Goal: Task Accomplishment & Management: Use online tool/utility

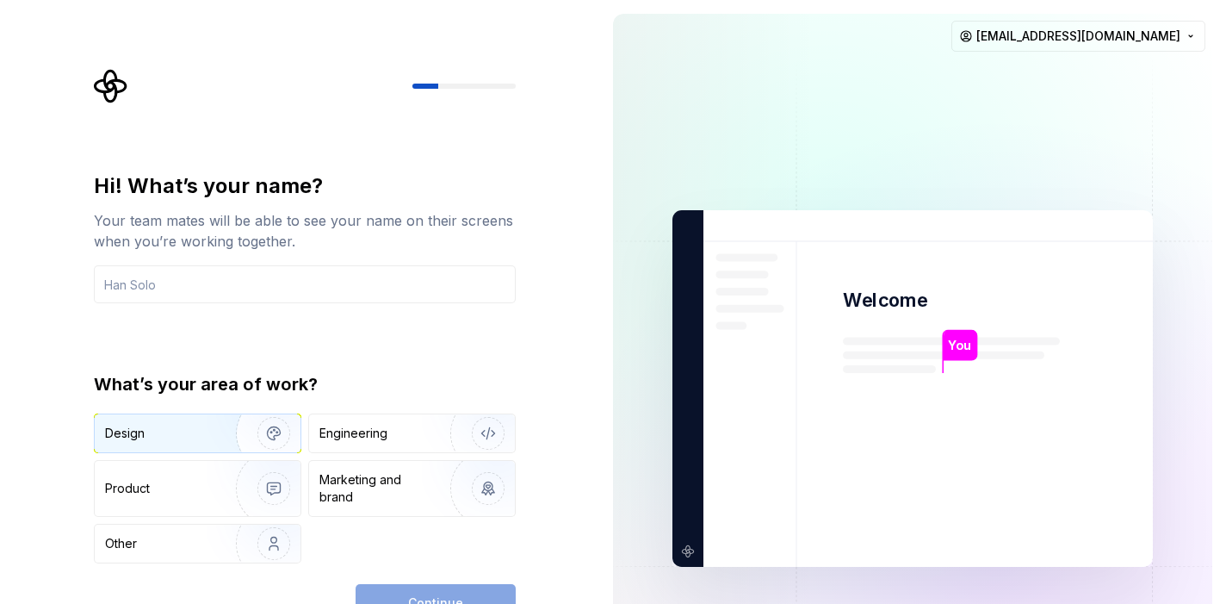
click at [245, 429] on img "button" at bounding box center [262, 432] width 110 height 115
click at [328, 283] on input "text" at bounding box center [305, 284] width 422 height 38
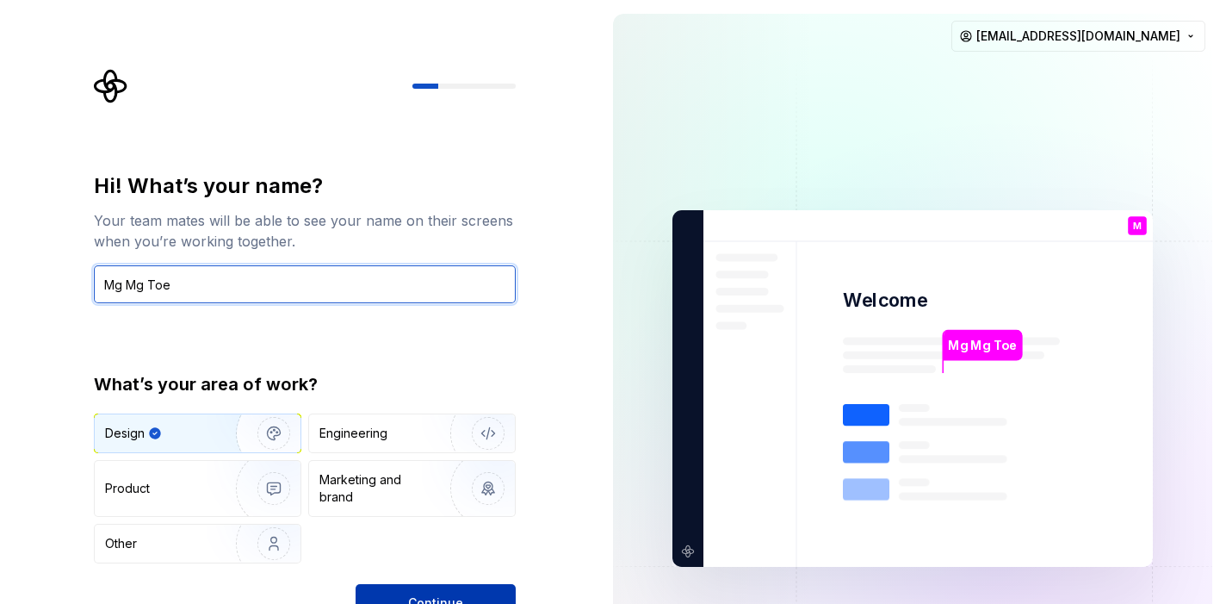
type input "Mg Mg Toe"
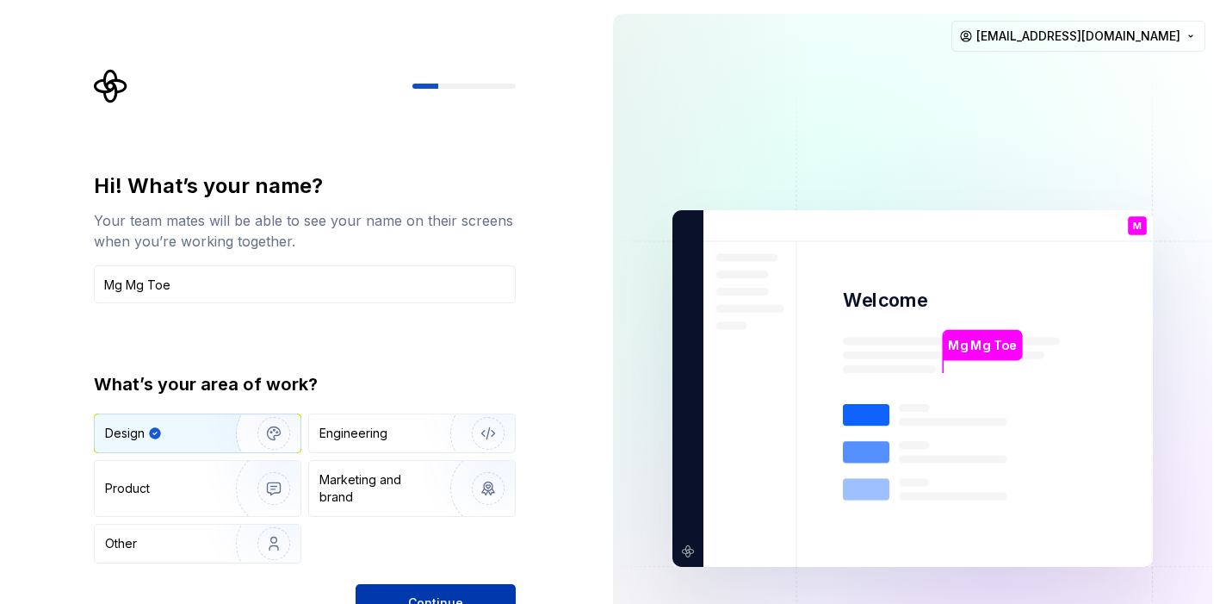
click at [451, 589] on button "Continue" at bounding box center [436, 603] width 160 height 38
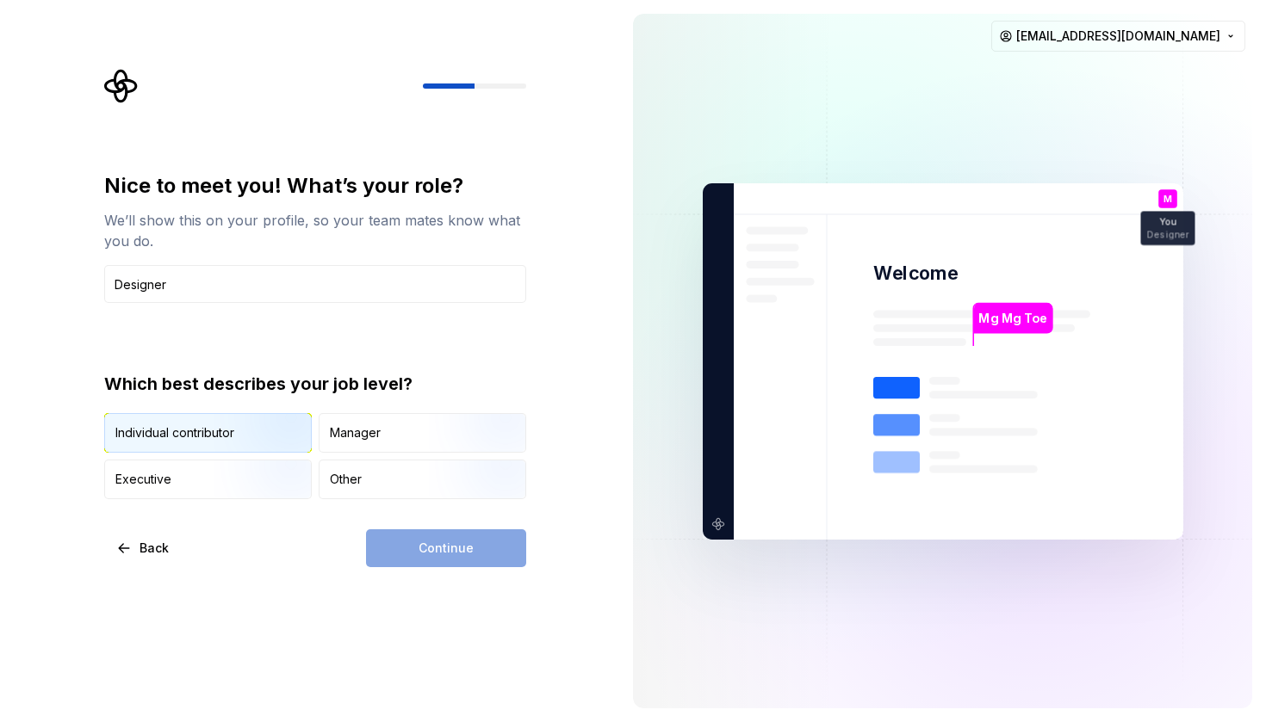
type input "Designer"
click at [230, 419] on img "button" at bounding box center [269, 454] width 110 height 115
click at [399, 539] on button "Continue" at bounding box center [446, 549] width 160 height 38
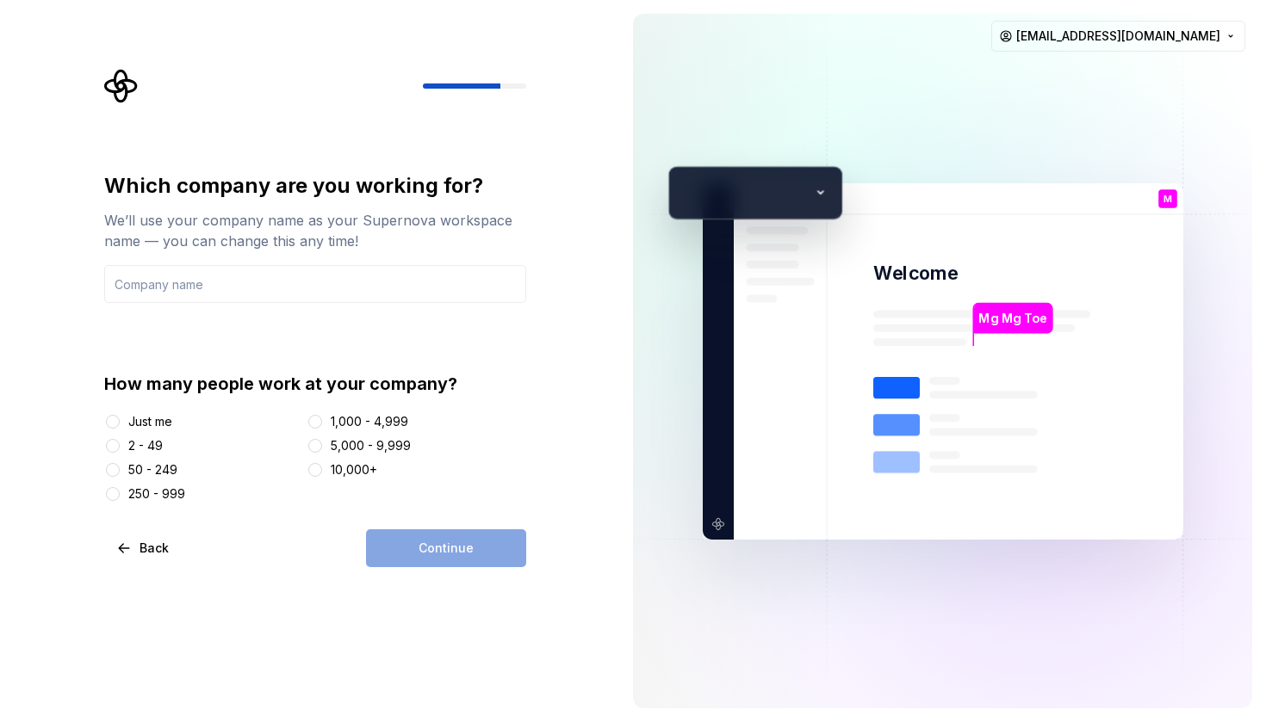
click at [149, 418] on div "Just me" at bounding box center [150, 421] width 44 height 17
click at [120, 418] on button "Just me" at bounding box center [113, 422] width 14 height 14
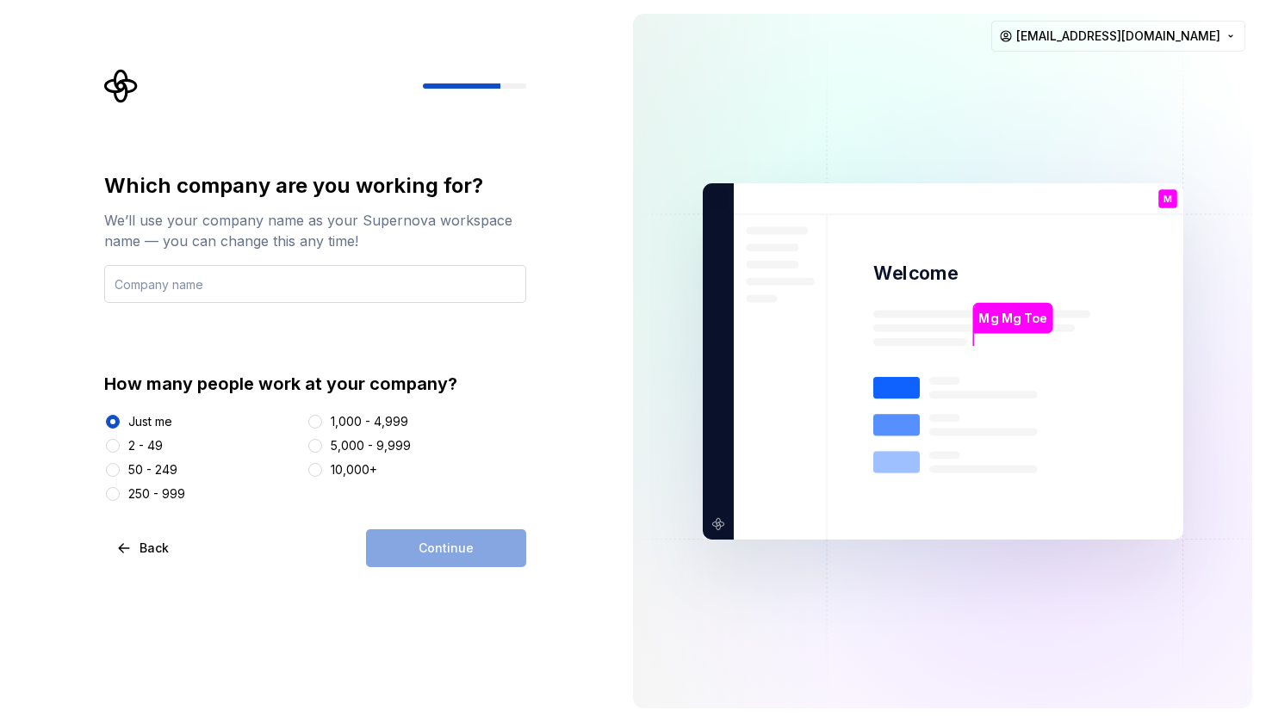
click at [239, 273] on input "text" at bounding box center [315, 284] width 422 height 38
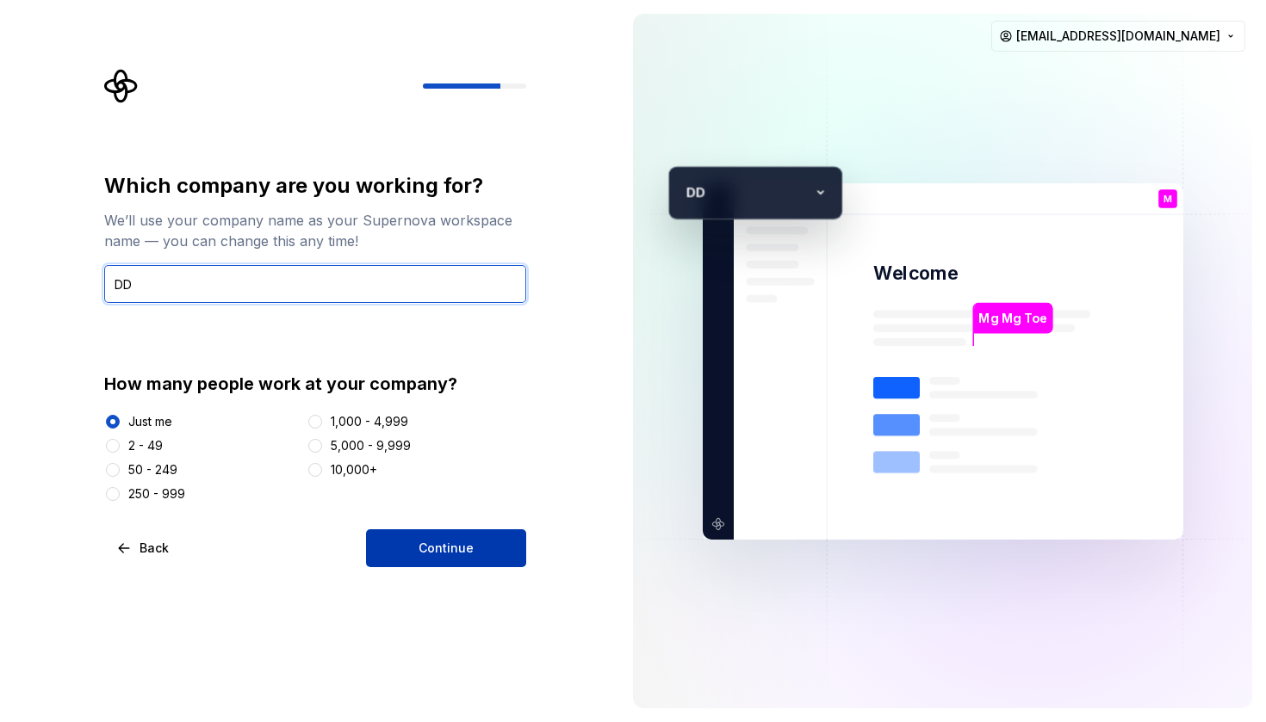
type input "DD"
click at [391, 547] on button "Continue" at bounding box center [446, 549] width 160 height 38
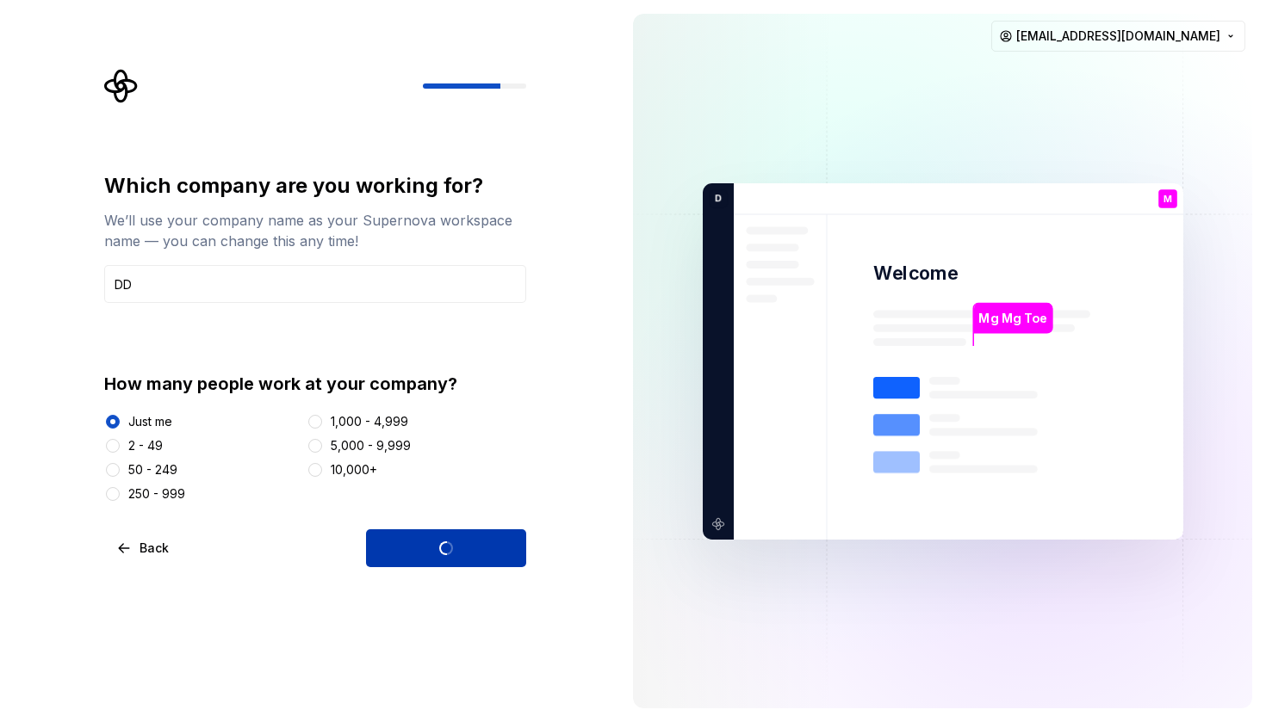
click at [391, 547] on div "Continue" at bounding box center [446, 549] width 160 height 38
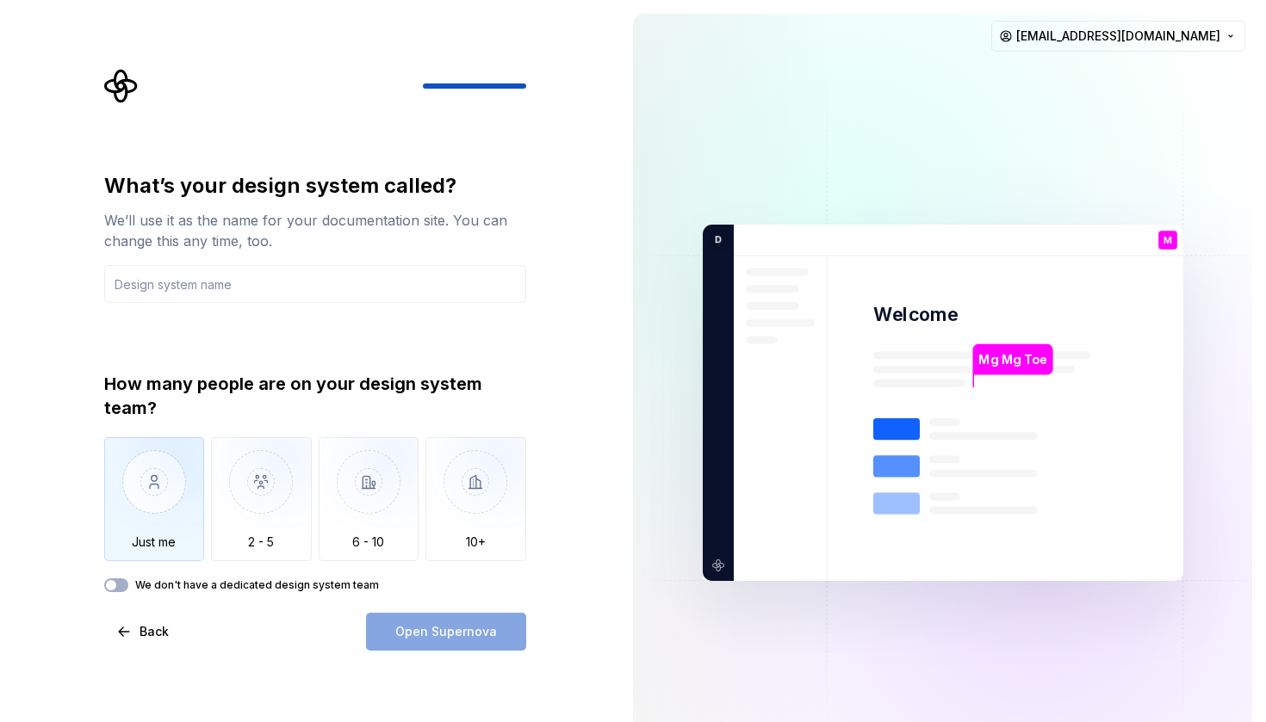
click at [157, 511] on img "button" at bounding box center [154, 494] width 101 height 115
click at [245, 281] on input "text" at bounding box center [315, 284] width 422 height 38
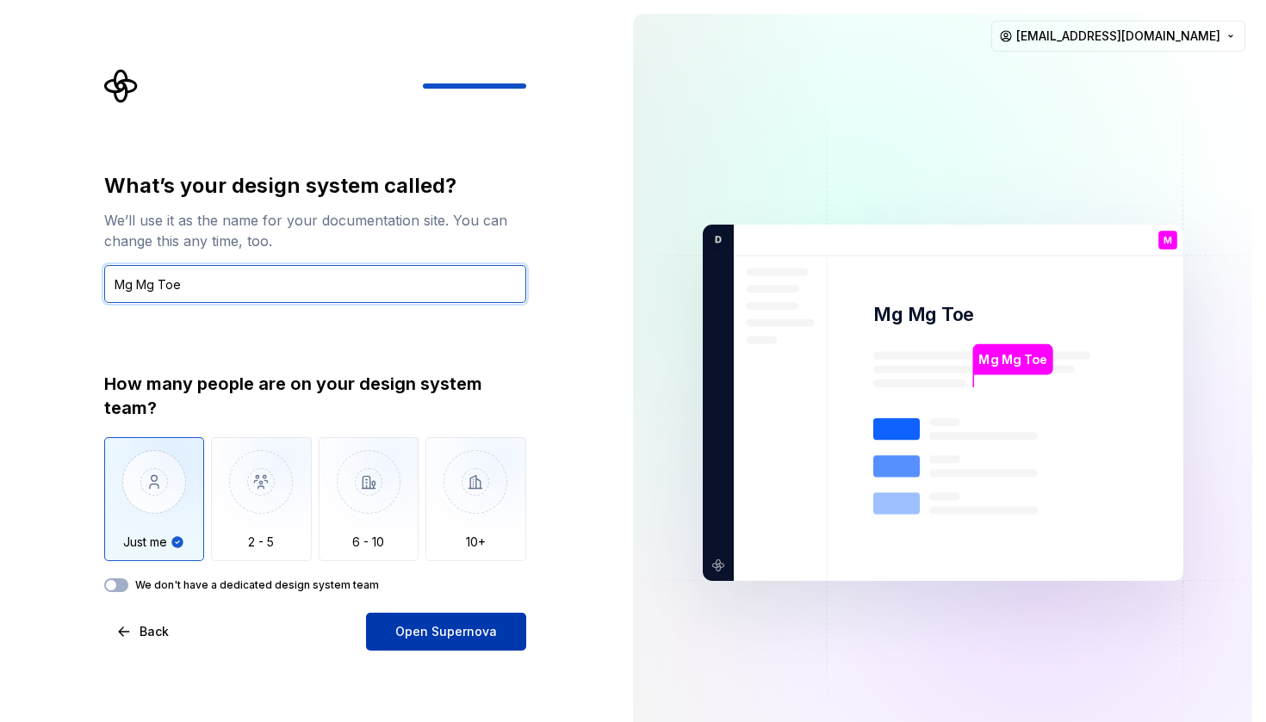
type input "Mg Mg Toe"
click at [452, 603] on span "Open Supernova" at bounding box center [446, 631] width 102 height 17
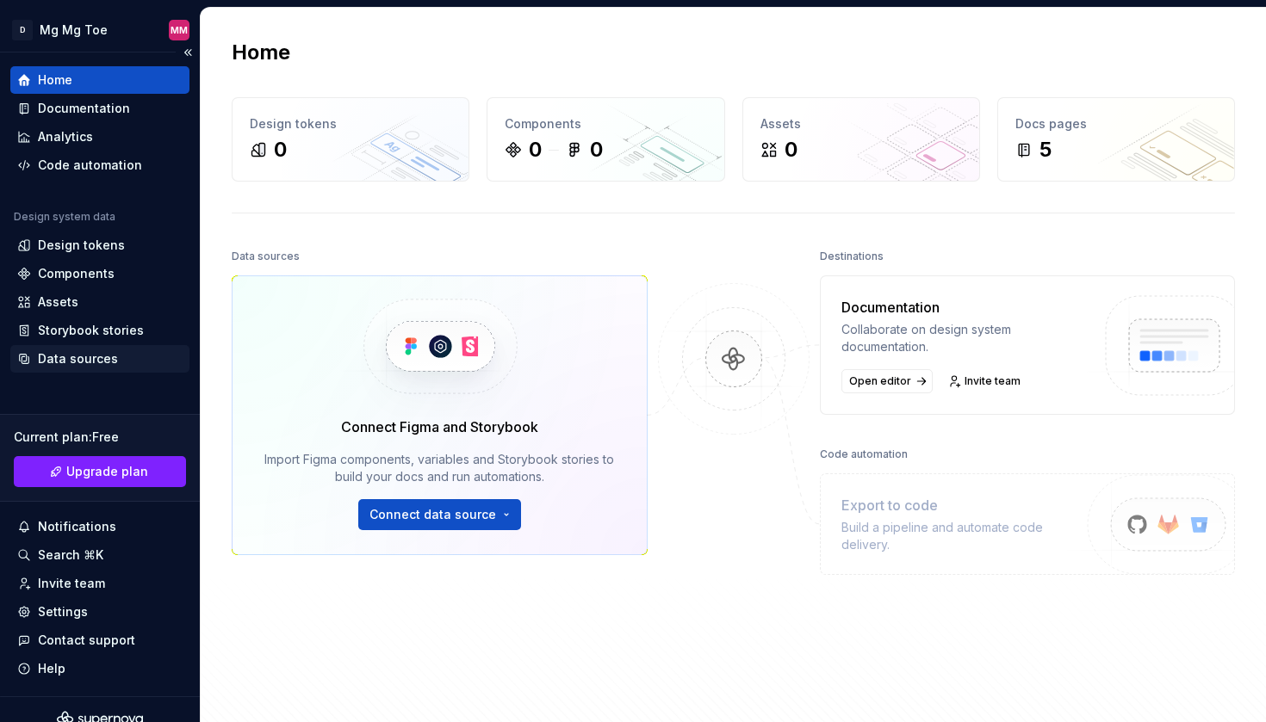
click at [105, 363] on div "Data sources" at bounding box center [78, 358] width 80 height 17
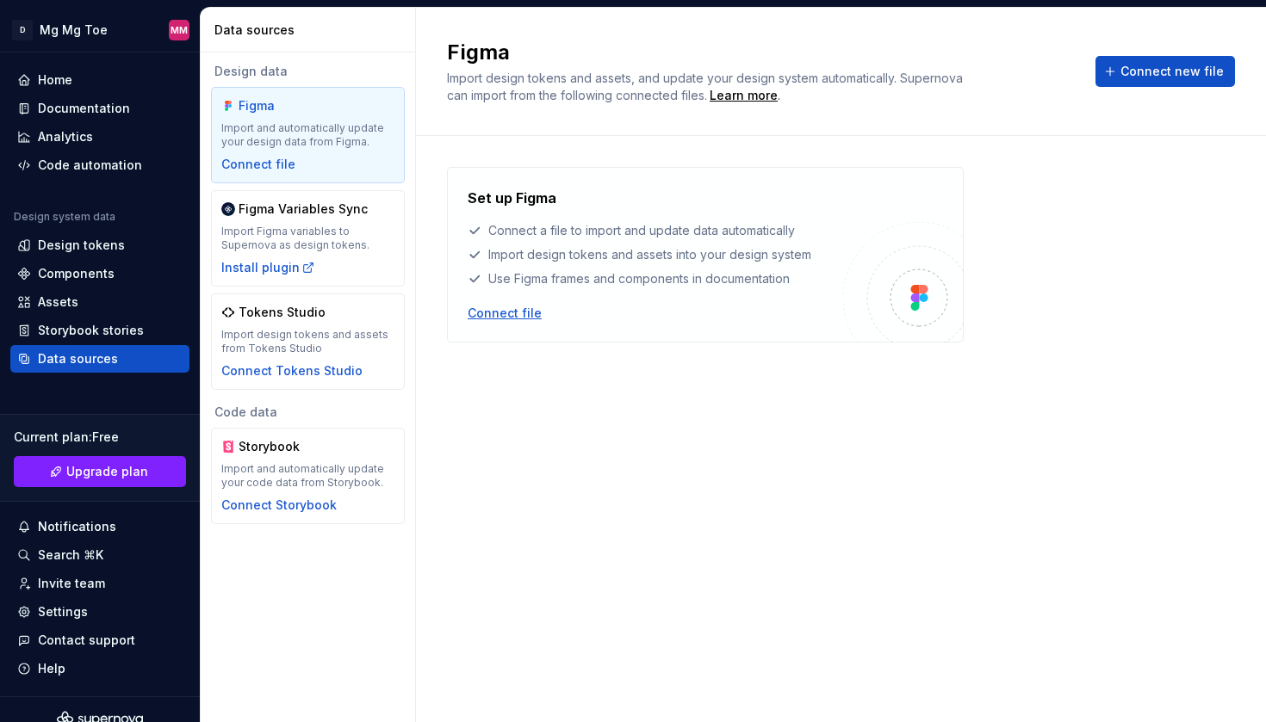
click at [497, 318] on div "Connect file" at bounding box center [505, 313] width 74 height 17
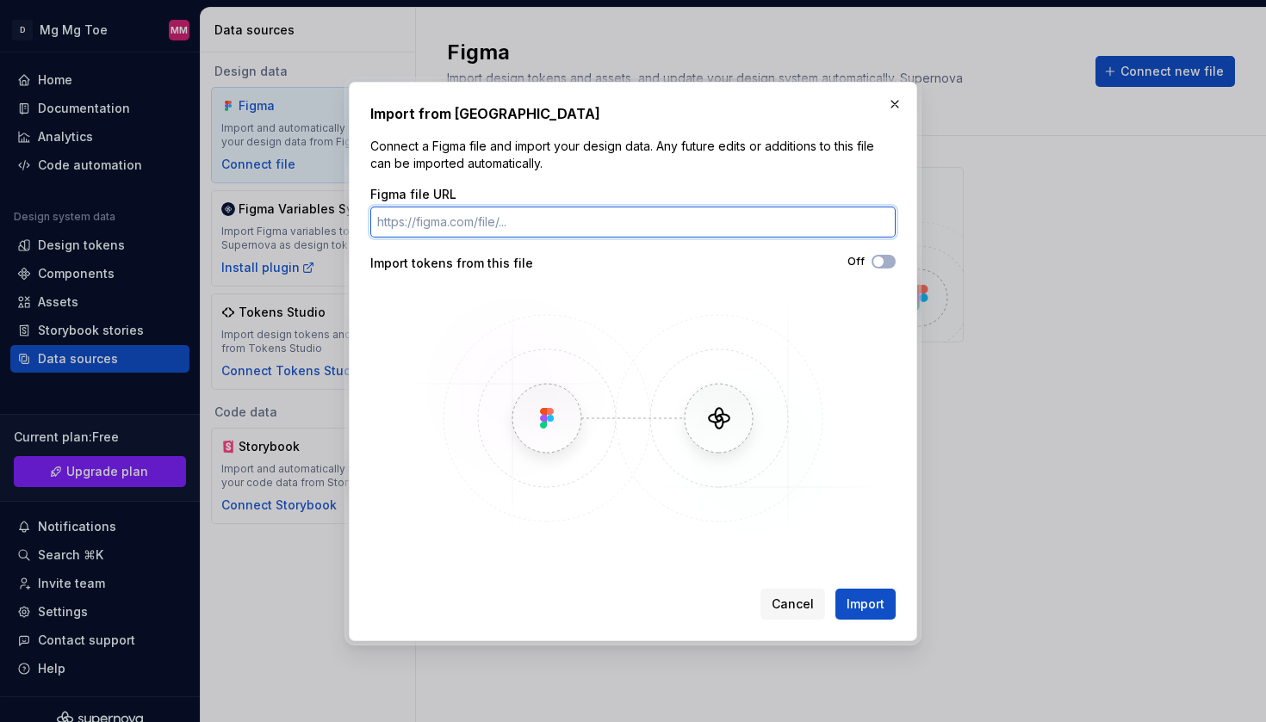
click at [566, 207] on input "Figma file URL" at bounding box center [632, 222] width 525 height 31
click at [563, 225] on input "Figma file URL" at bounding box center [632, 222] width 525 height 31
paste input "[URL][DOMAIN_NAME]"
type input "[URL][DOMAIN_NAME]"
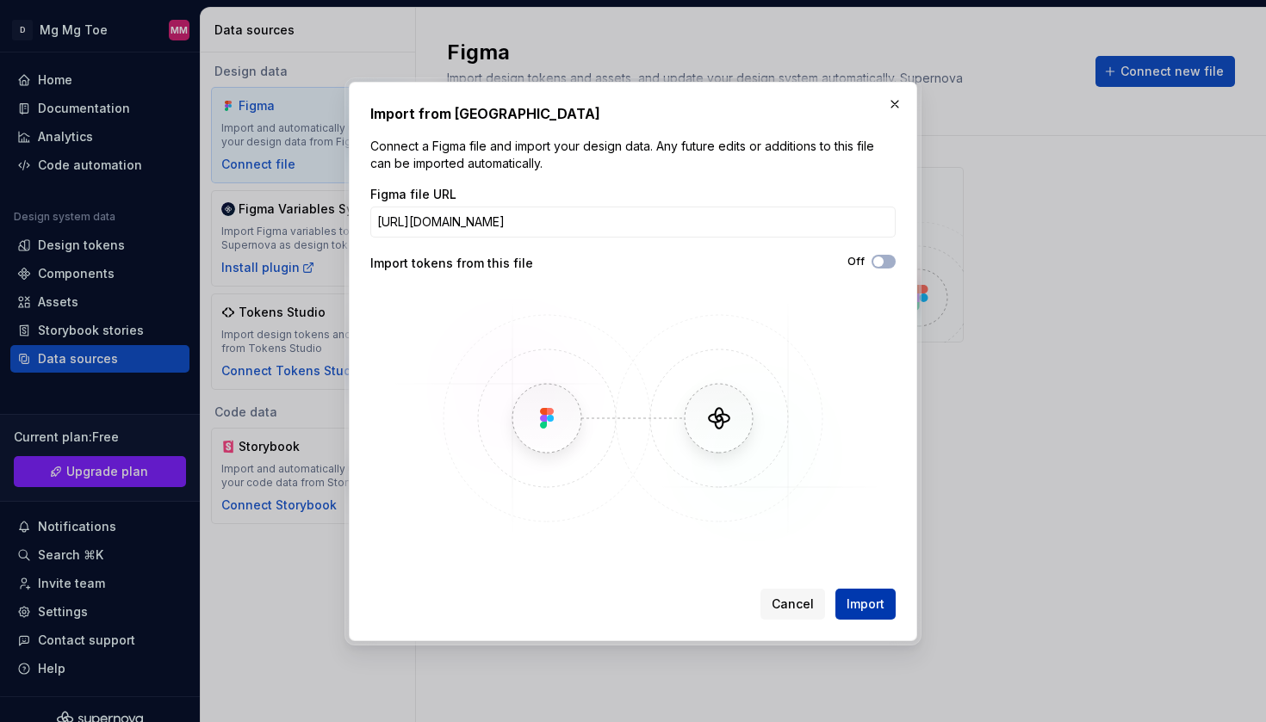
click at [869, 603] on span "Import" at bounding box center [865, 604] width 38 height 17
click at [883, 260] on icon "button" at bounding box center [878, 262] width 14 height 10
click at [874, 603] on div "Cancel Import" at bounding box center [827, 604] width 135 height 31
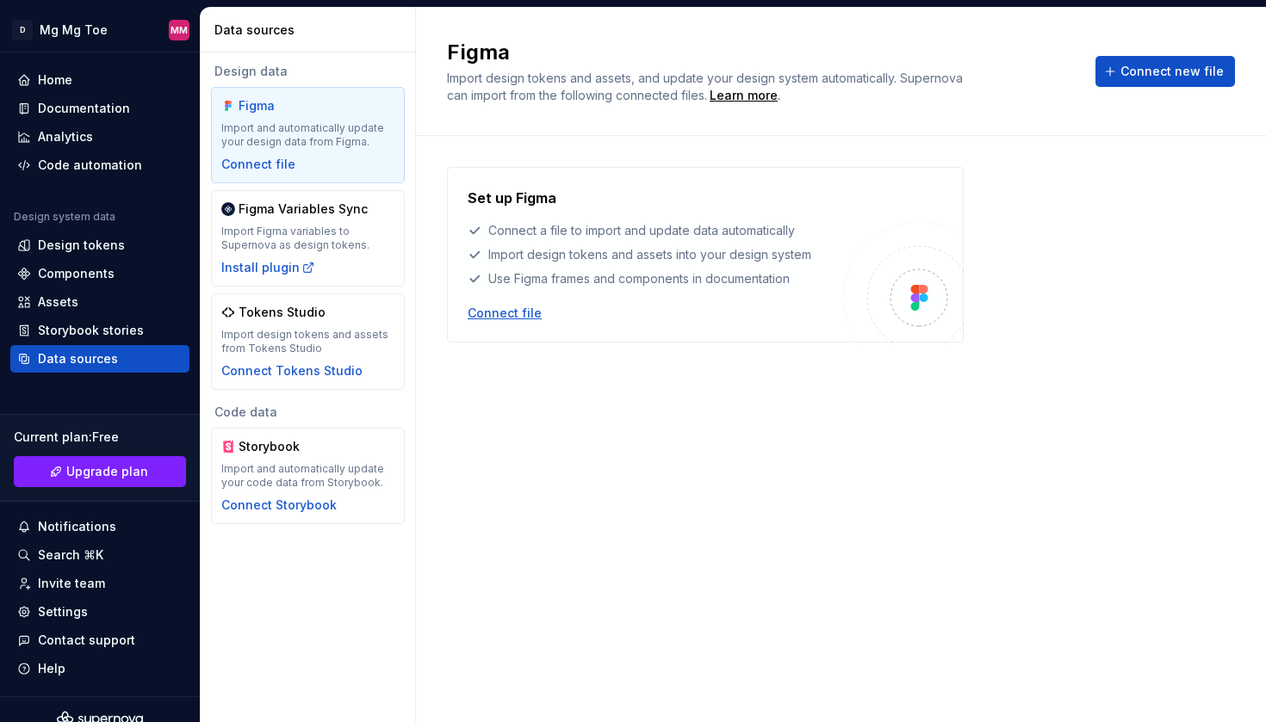
click at [518, 318] on div "Connect file" at bounding box center [505, 313] width 74 height 17
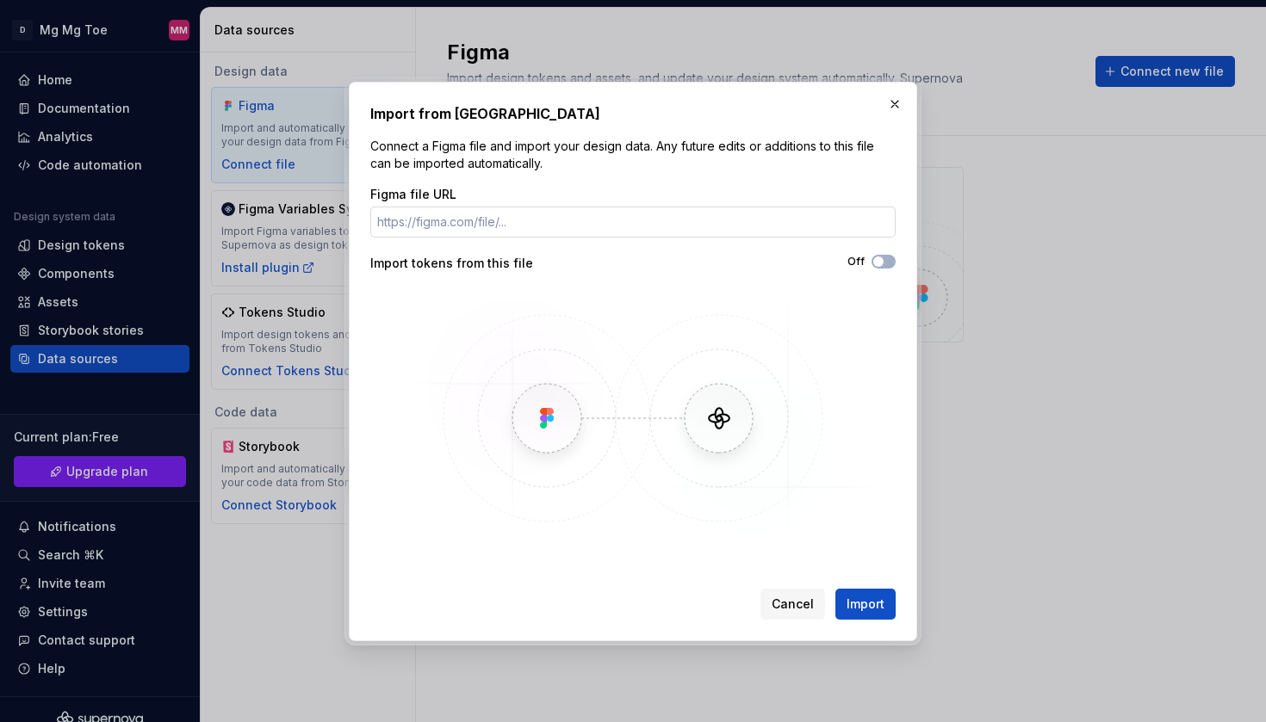
click at [560, 215] on input "Figma file URL" at bounding box center [632, 222] width 525 height 31
type input "[URL][DOMAIN_NAME]"
click at [883, 264] on span "button" at bounding box center [878, 262] width 10 height 10
click at [886, 600] on button "Import" at bounding box center [865, 604] width 60 height 31
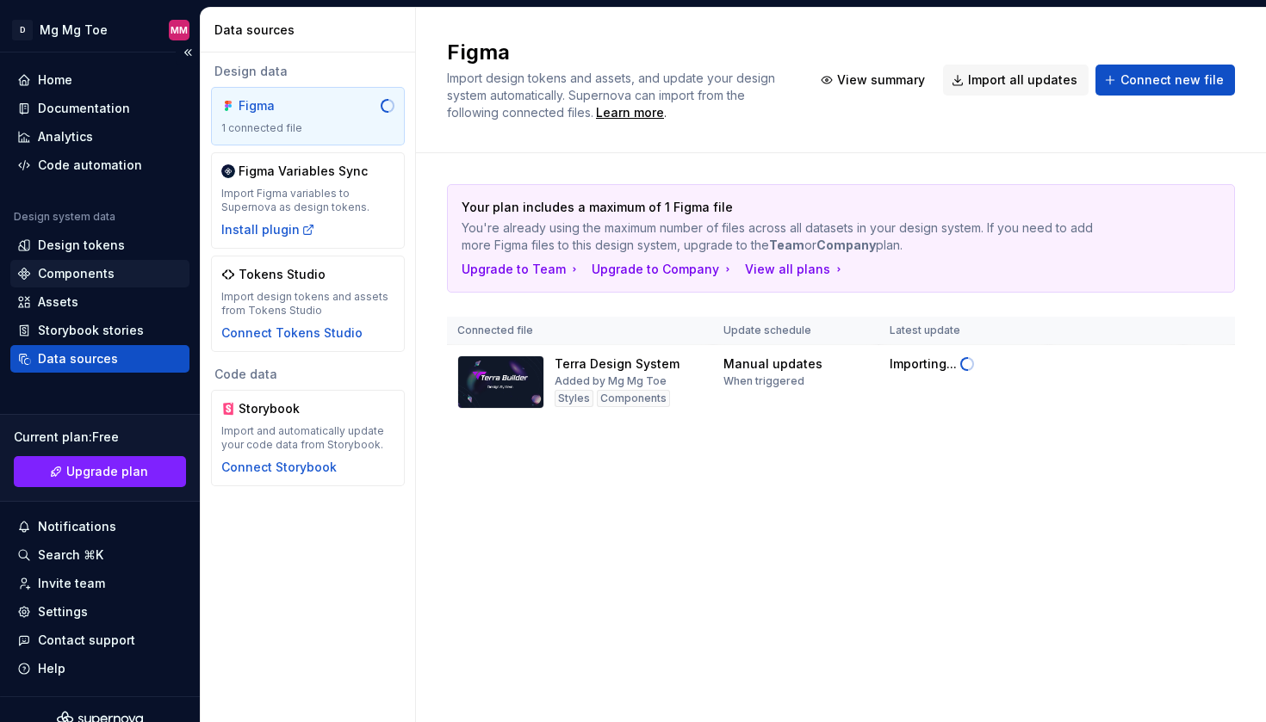
click at [97, 275] on div "Components" at bounding box center [76, 273] width 77 height 17
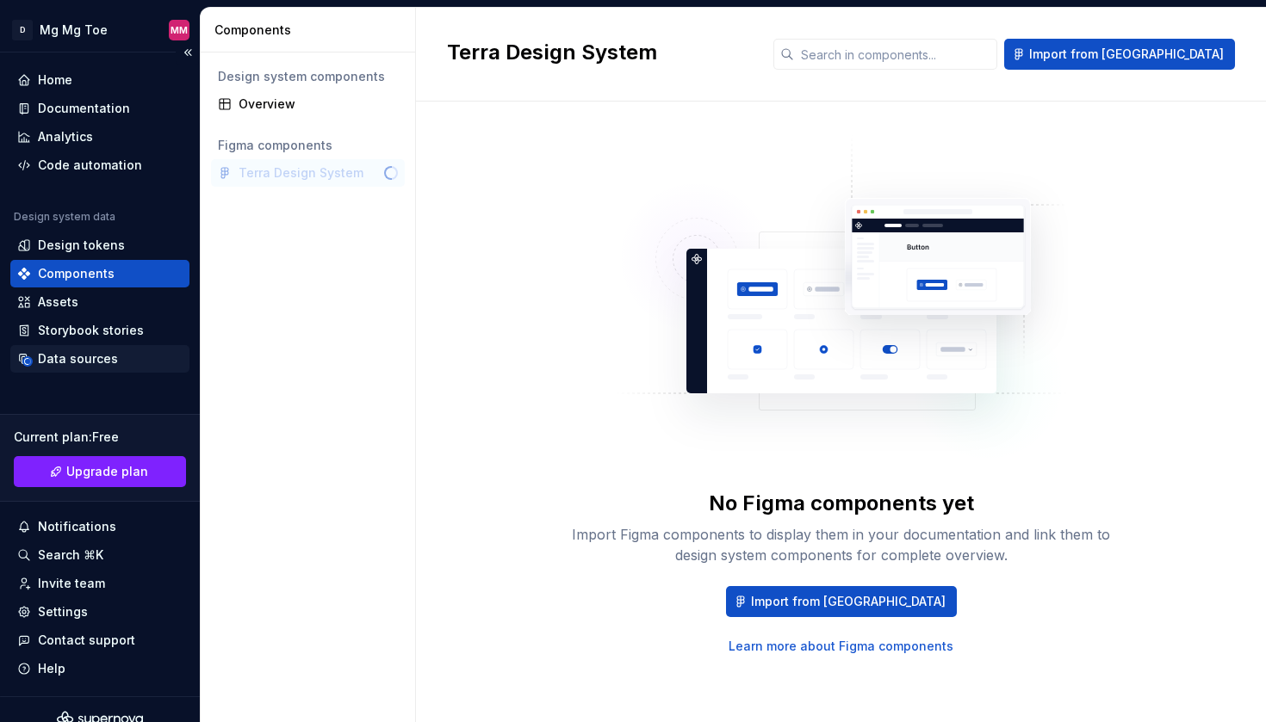
click at [114, 363] on div "Data sources" at bounding box center [99, 358] width 165 height 17
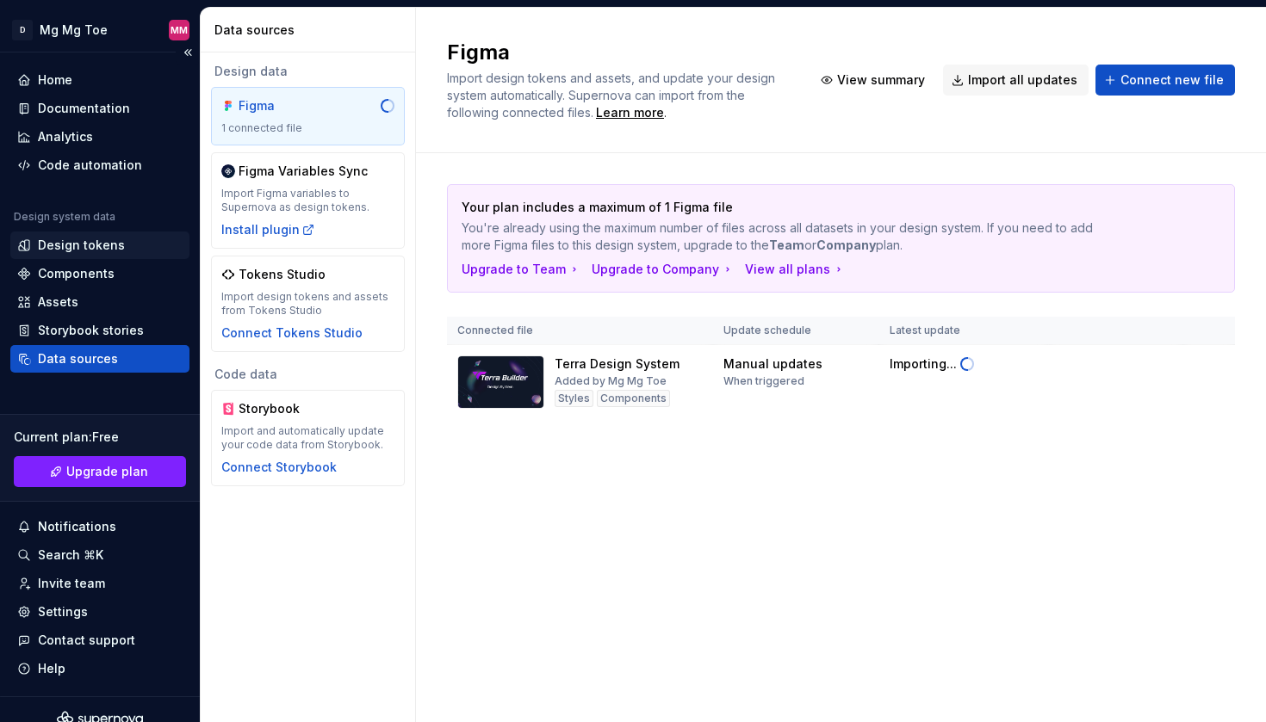
click at [112, 245] on div "Design tokens" at bounding box center [81, 245] width 87 height 17
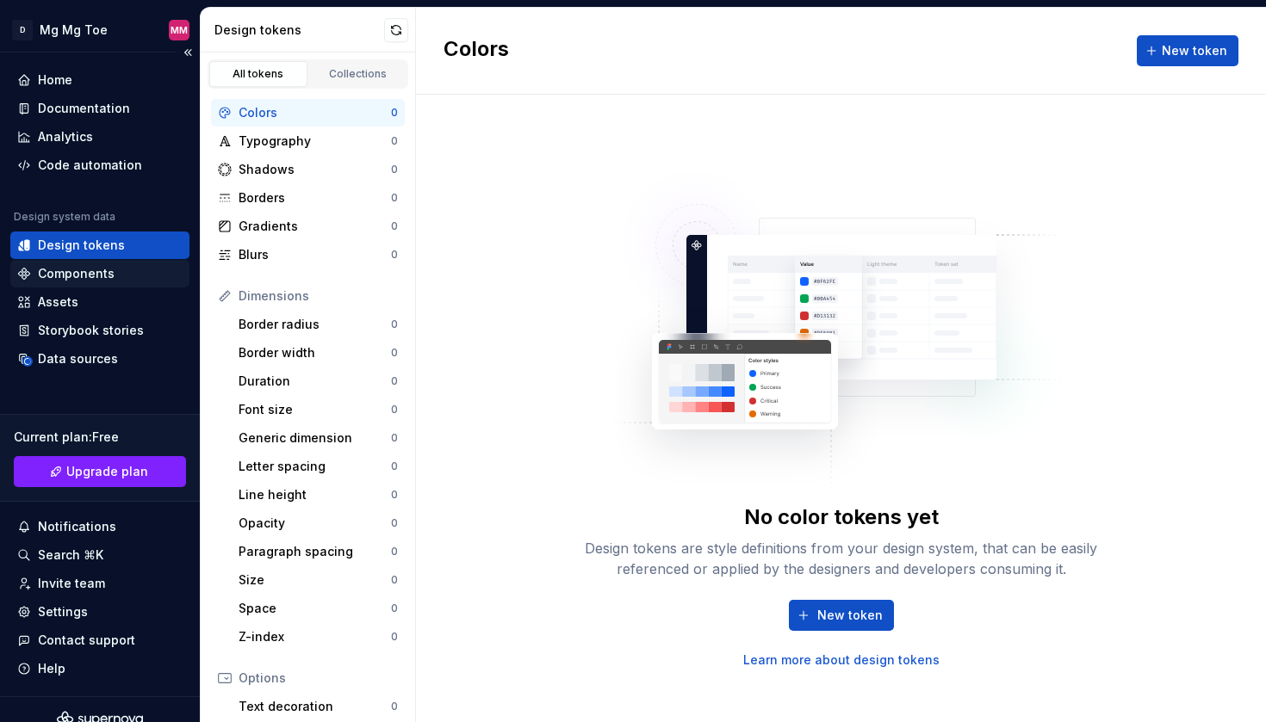
click at [94, 269] on div "Components" at bounding box center [76, 273] width 77 height 17
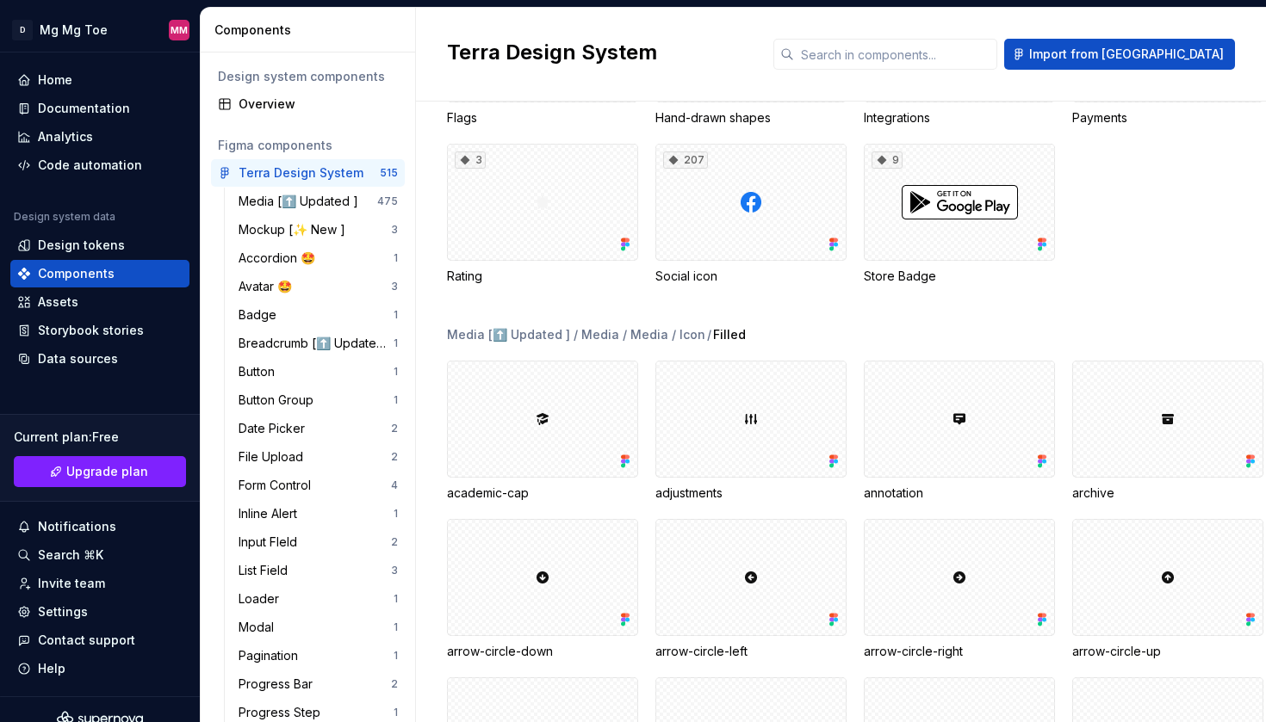
scroll to position [815, 0]
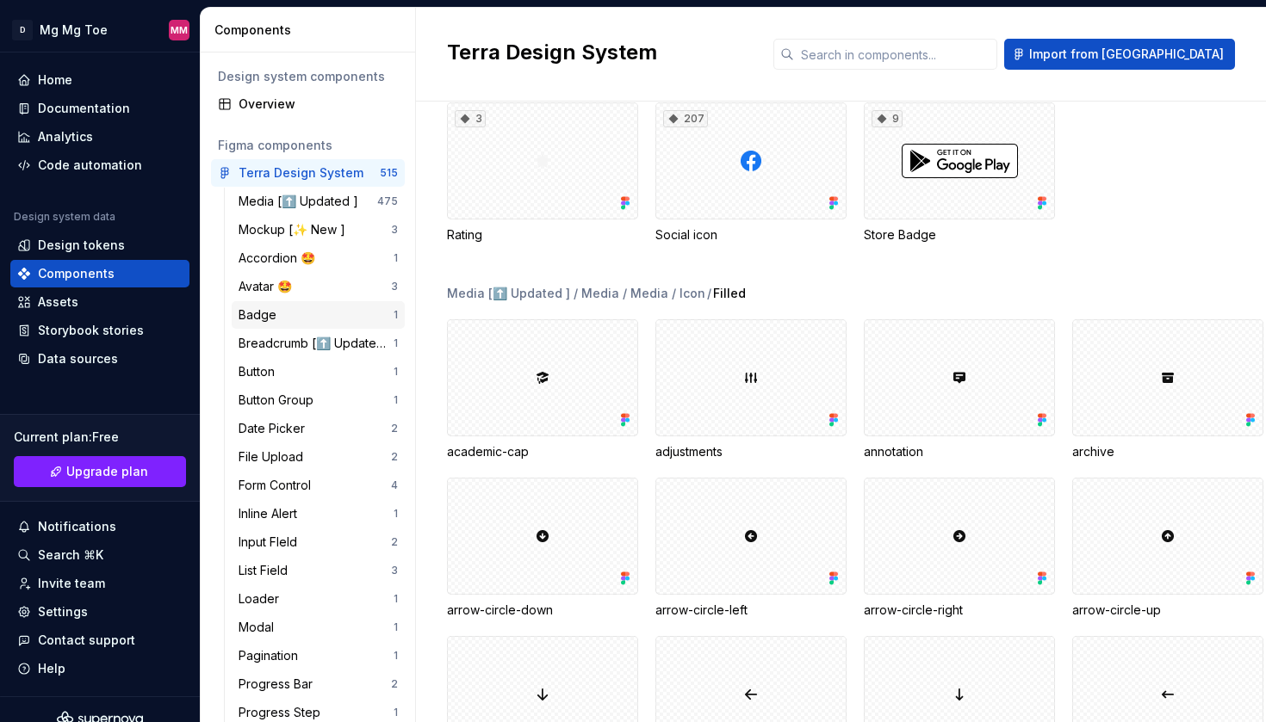
click at [306, 307] on div "Badge" at bounding box center [315, 315] width 155 height 17
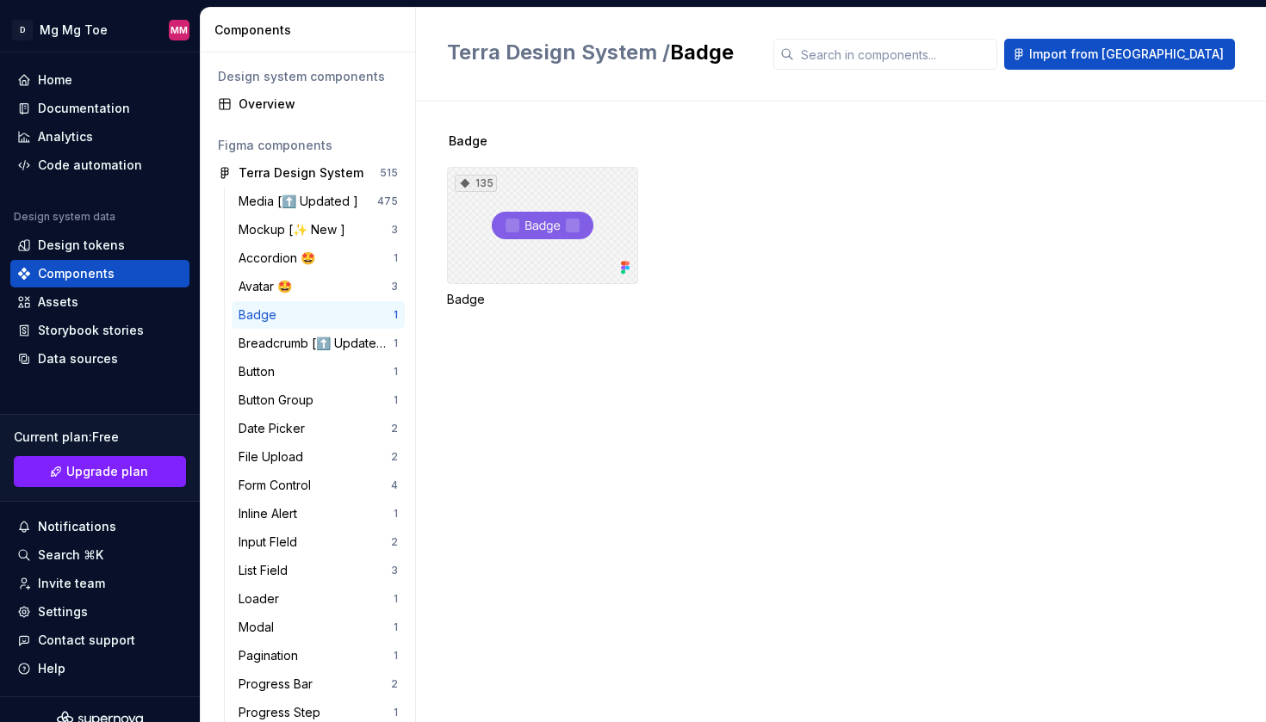
click at [538, 227] on div "135" at bounding box center [542, 225] width 191 height 117
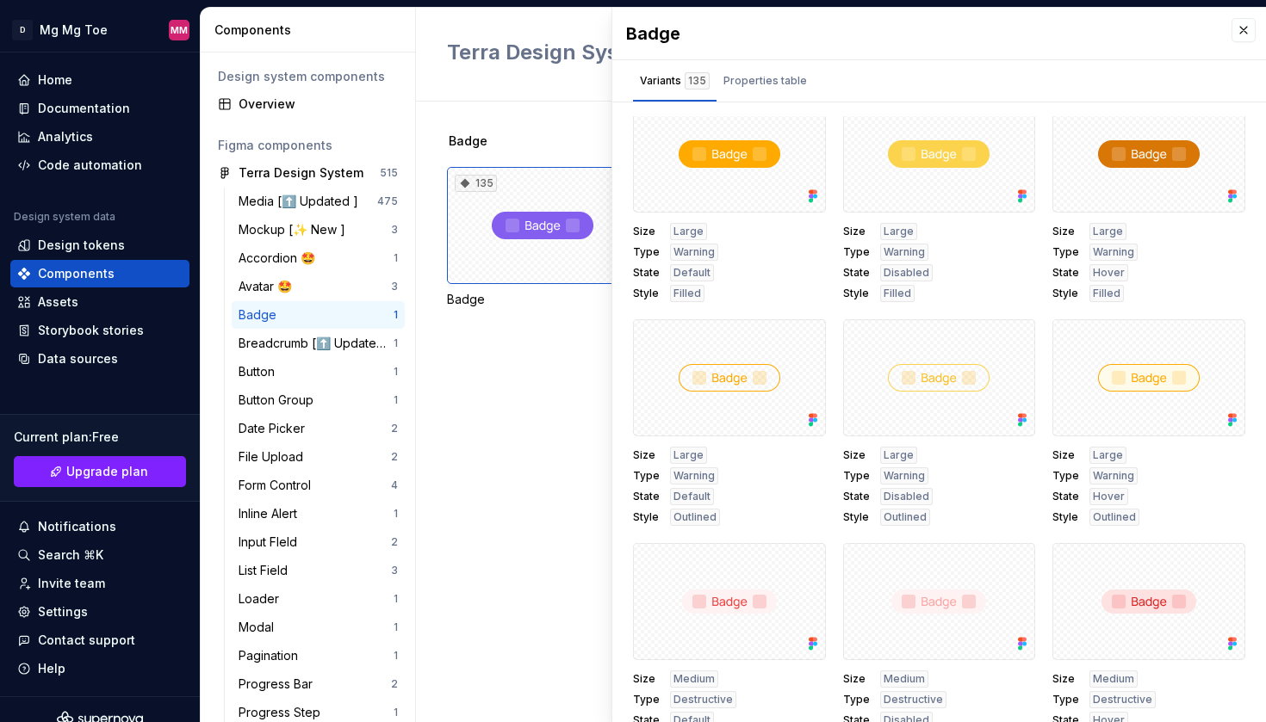
scroll to position [2934, 0]
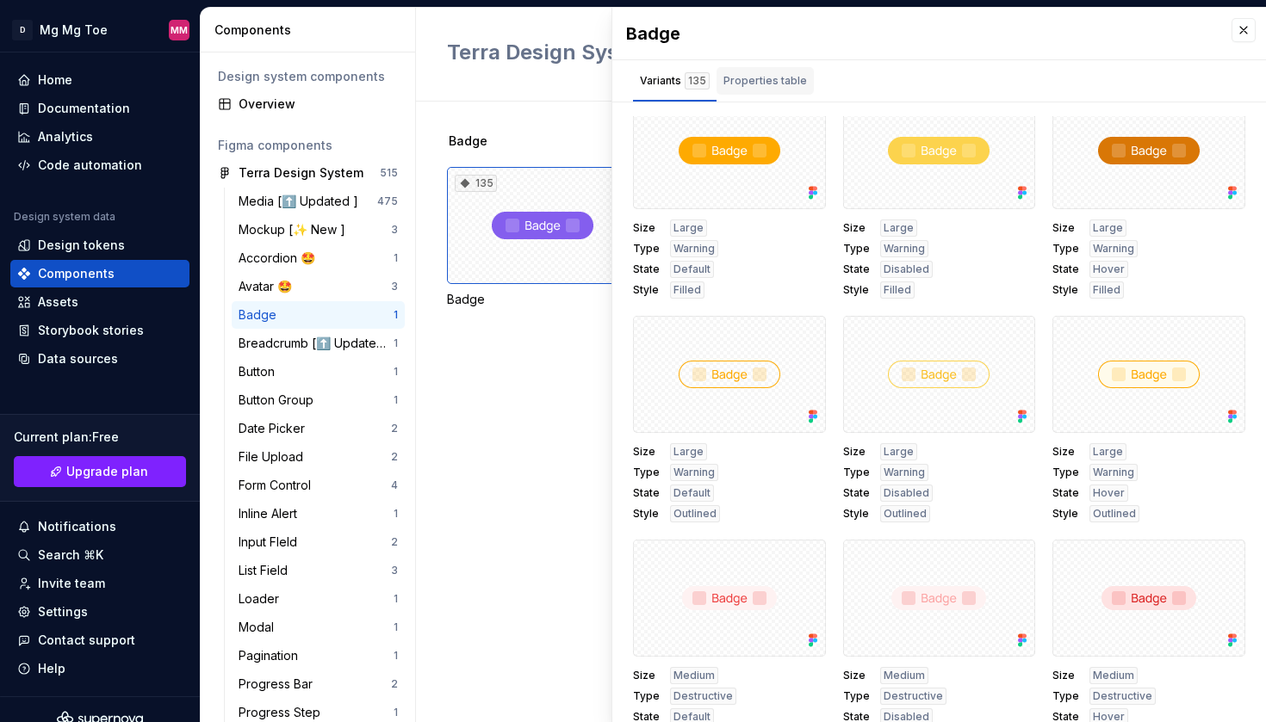
click at [747, 82] on div "Properties table" at bounding box center [765, 80] width 84 height 17
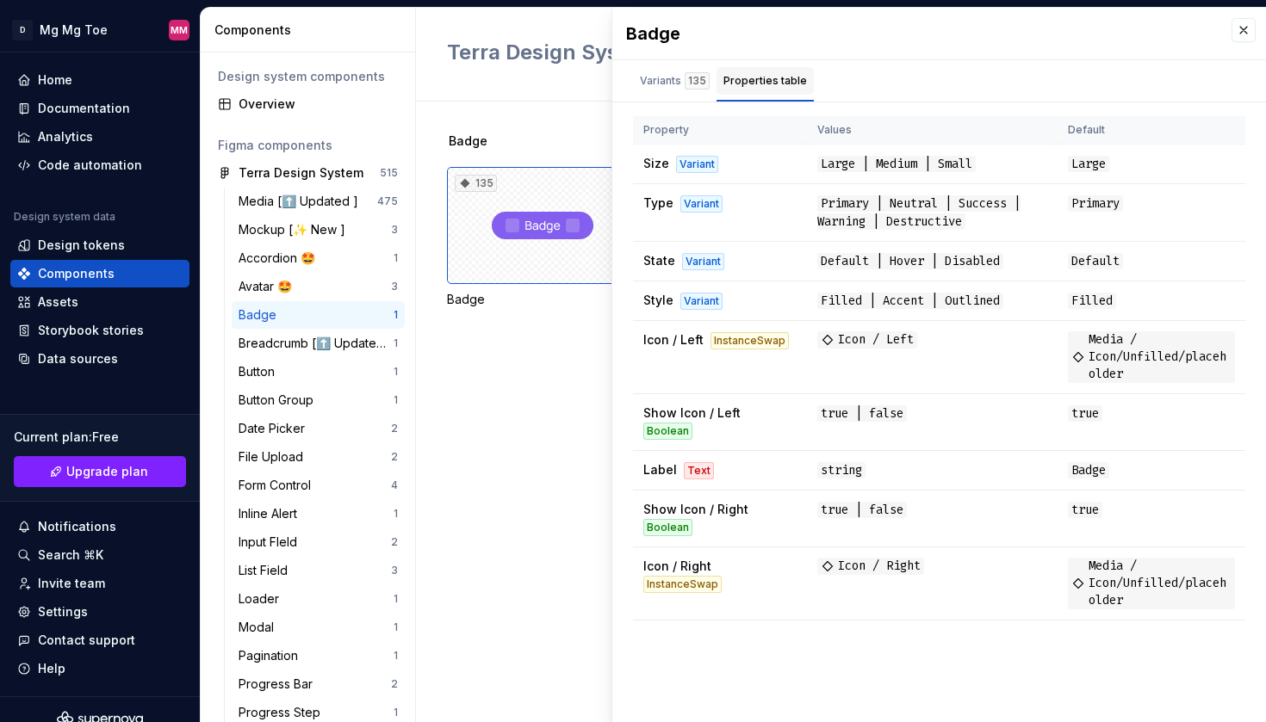
scroll to position [0, 0]
click at [668, 79] on div "Variants 135" at bounding box center [675, 80] width 70 height 17
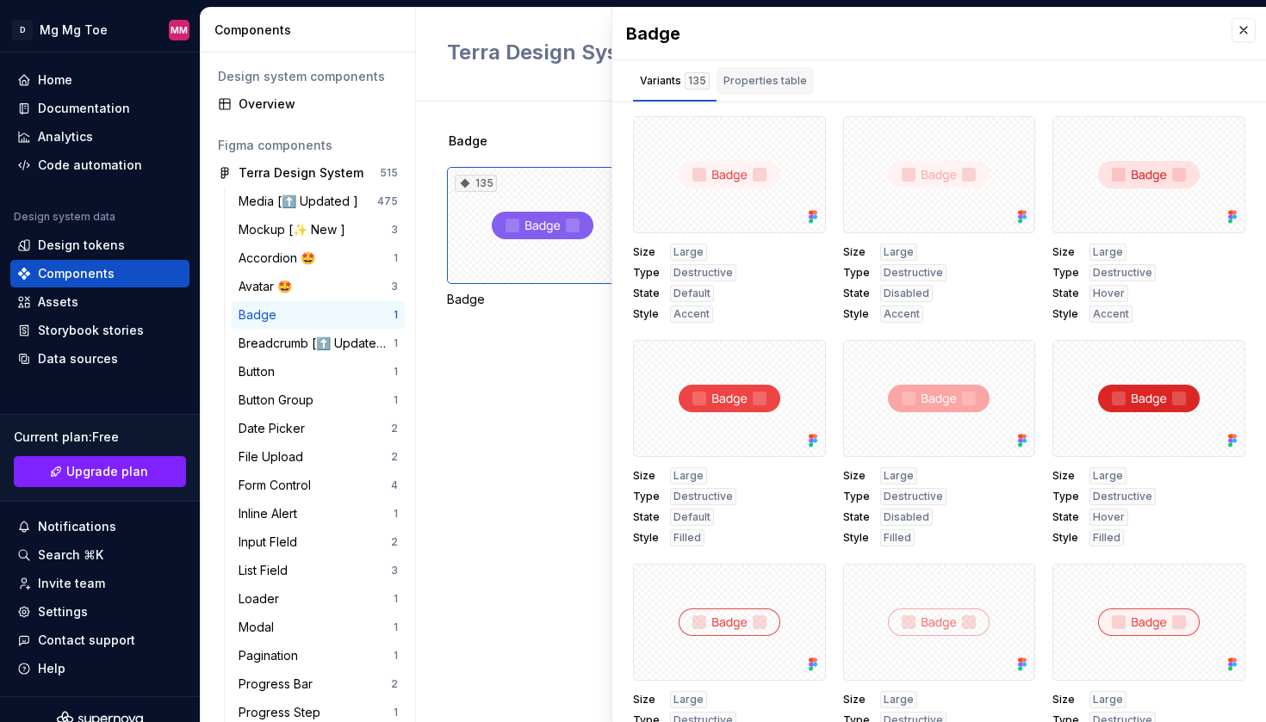
click at [752, 82] on div "Properties table" at bounding box center [765, 80] width 84 height 17
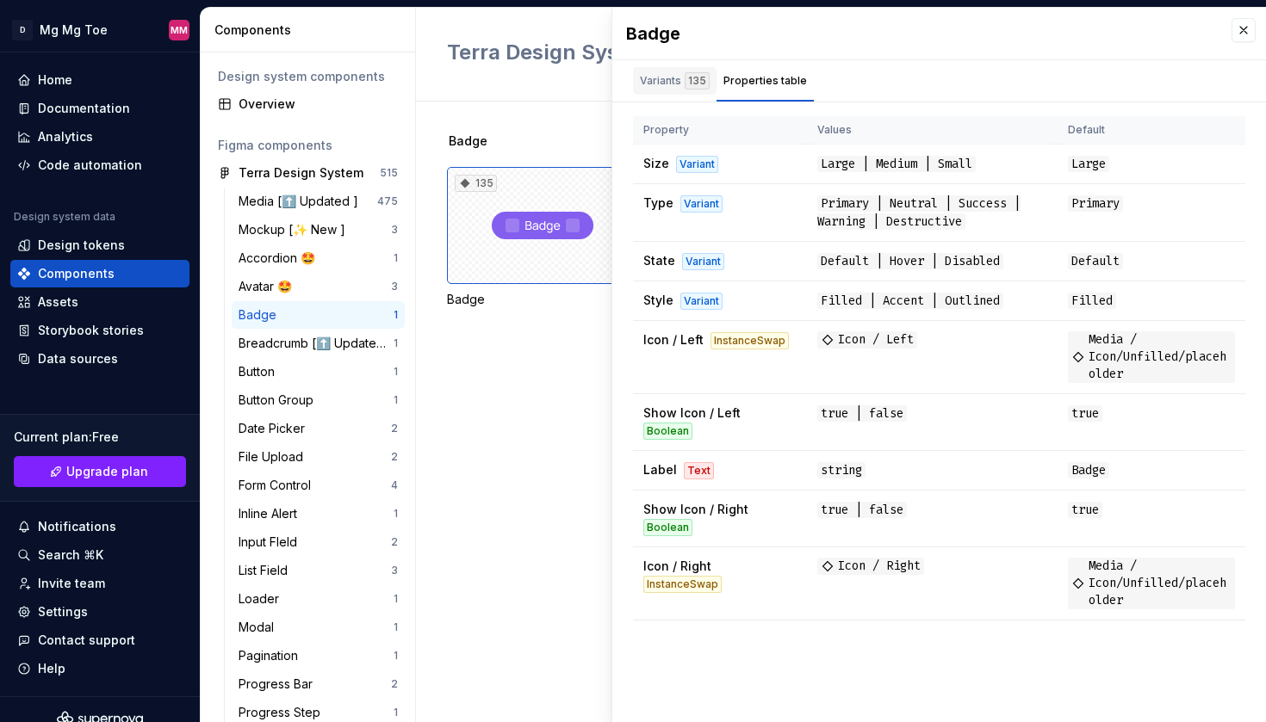
click at [678, 80] on div "Variants 135" at bounding box center [675, 80] width 70 height 17
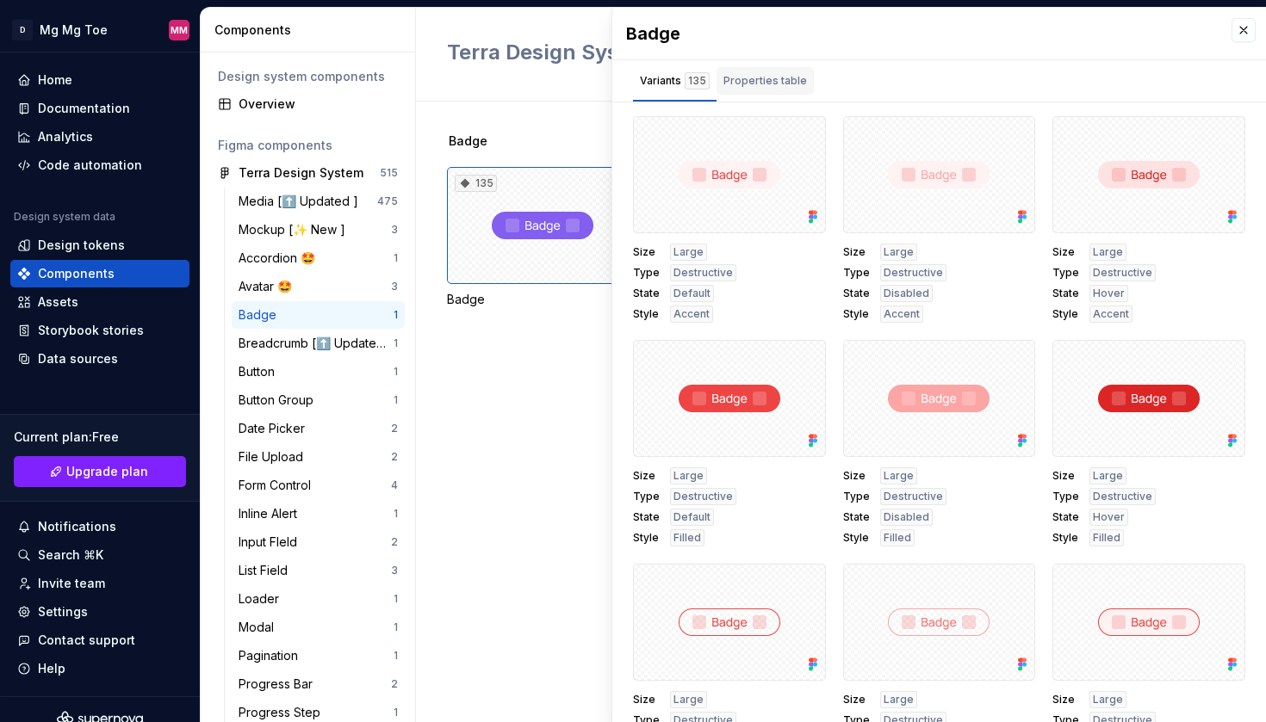
click at [737, 80] on div "Properties table" at bounding box center [765, 80] width 84 height 17
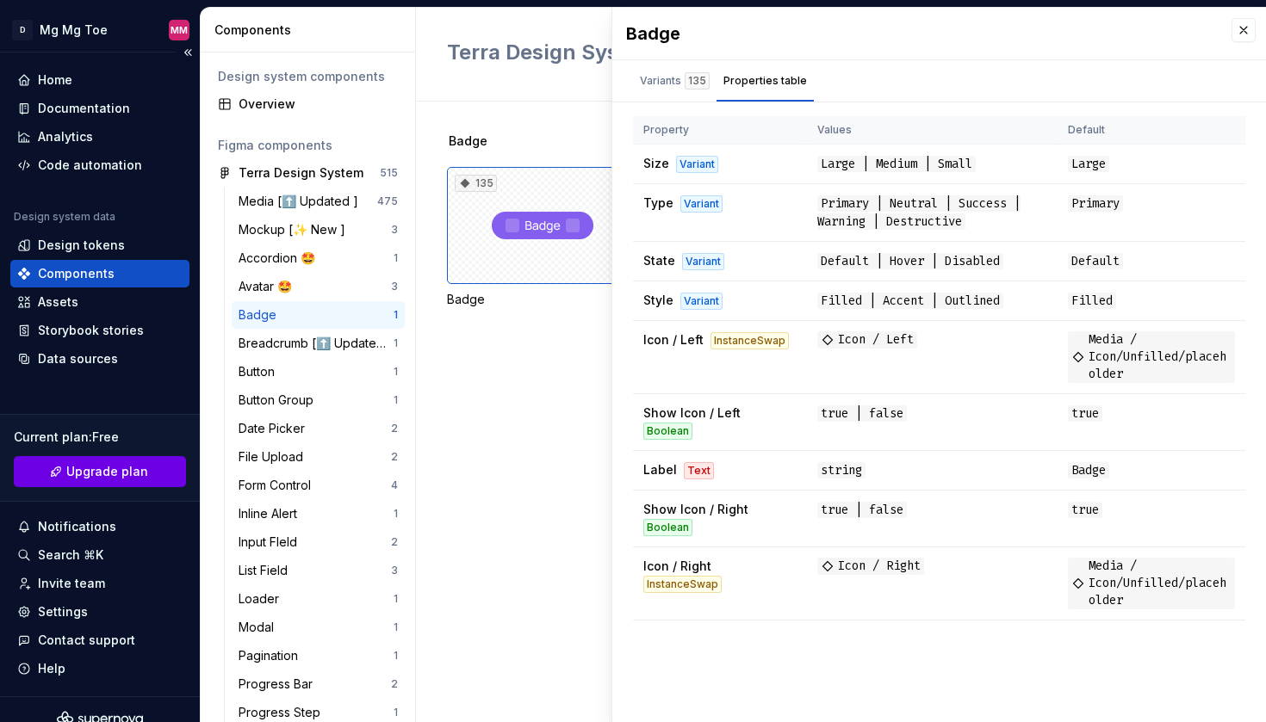
click at [135, 473] on span "Upgrade plan" at bounding box center [107, 471] width 82 height 17
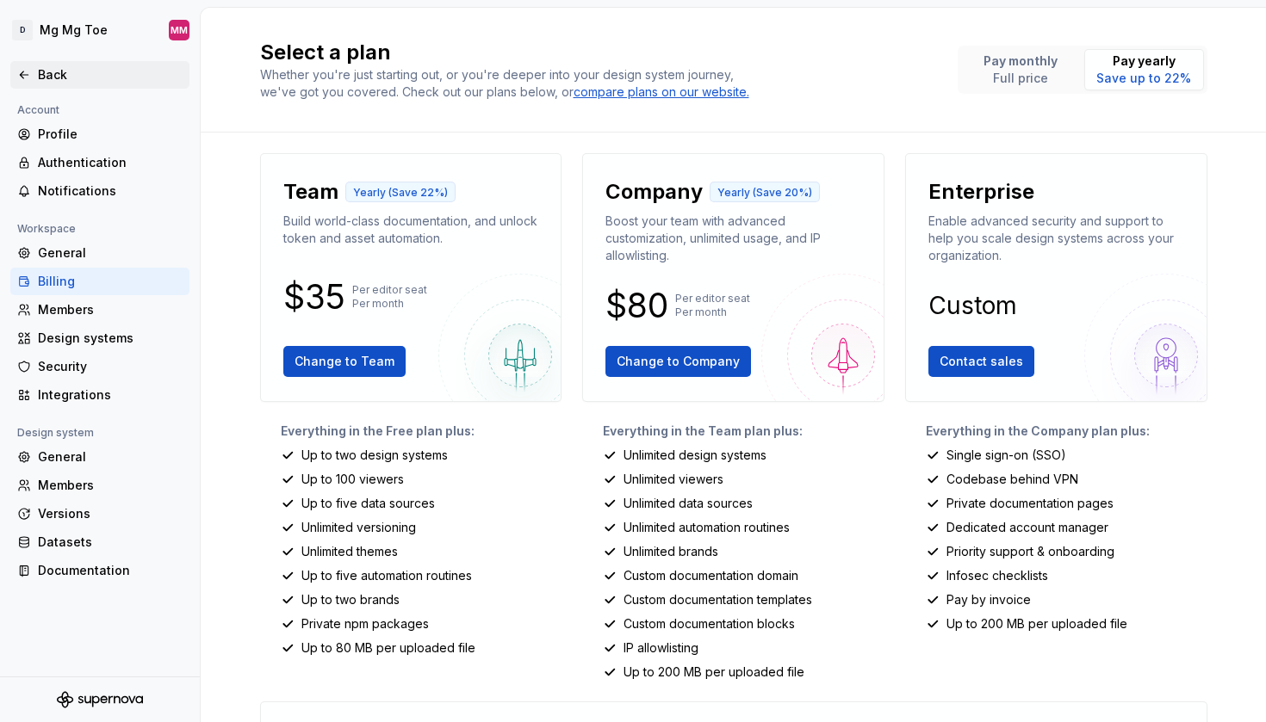
click at [26, 78] on icon at bounding box center [24, 75] width 14 height 14
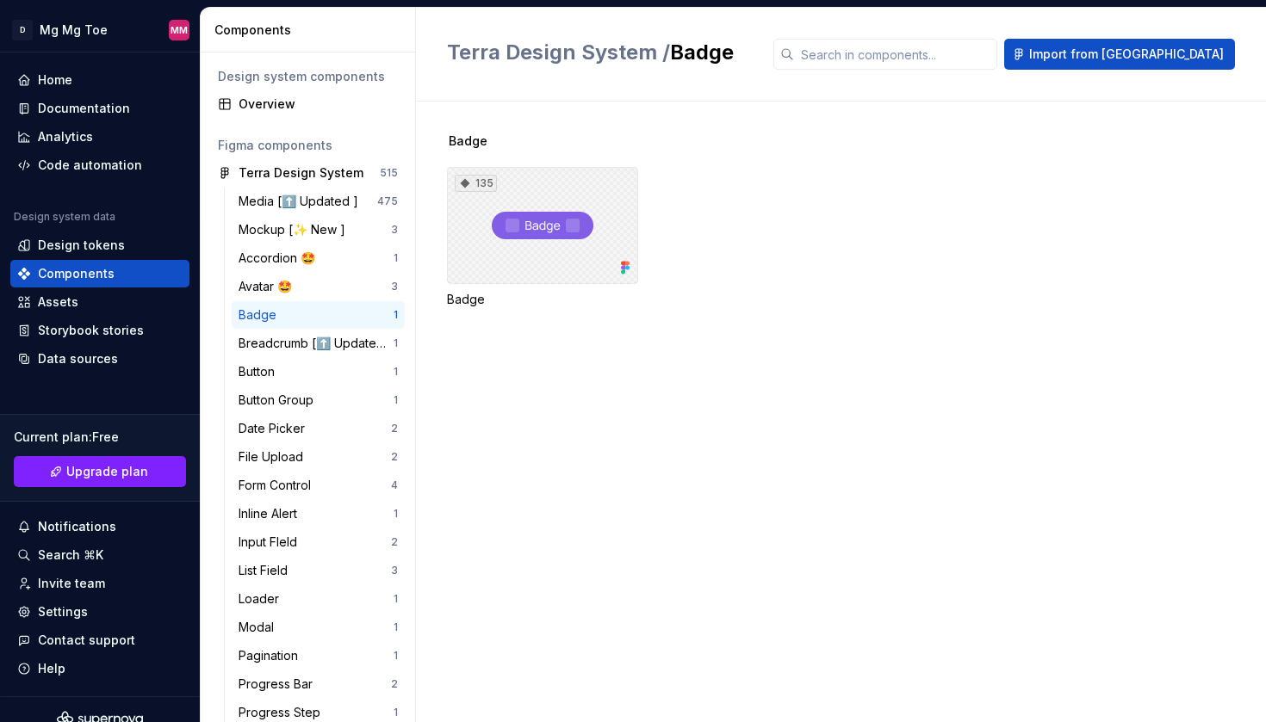
click at [514, 215] on div "135" at bounding box center [542, 225] width 191 height 117
